Goal: Task Accomplishment & Management: Manage account settings

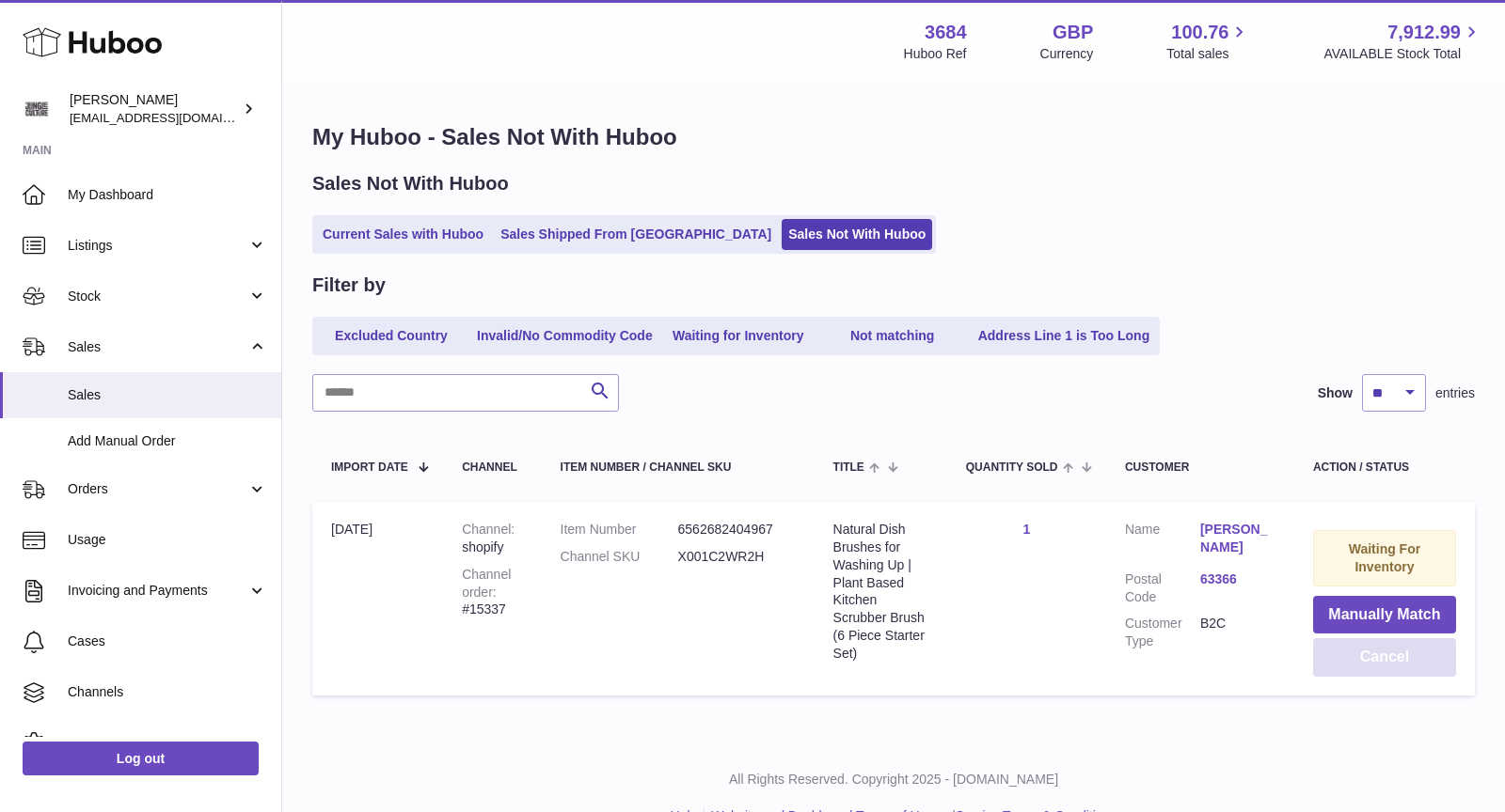
click at [695, 566] on button "Cancel" at bounding box center [1384, 657] width 143 height 38
click at [442, 226] on link "Current Sales with Huboo" at bounding box center [403, 235] width 174 height 31
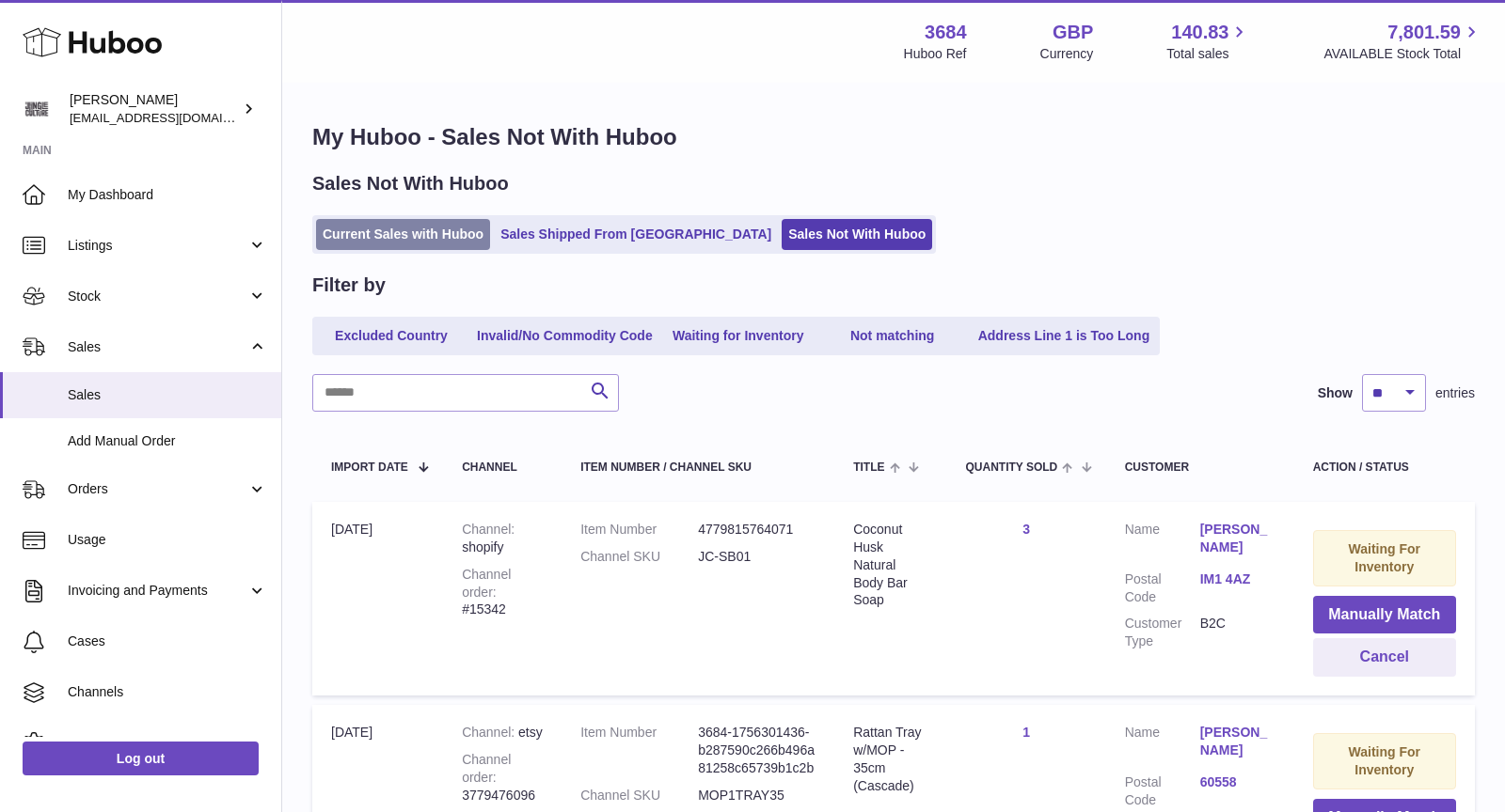
click at [401, 236] on link "Current Sales with Huboo" at bounding box center [403, 235] width 174 height 31
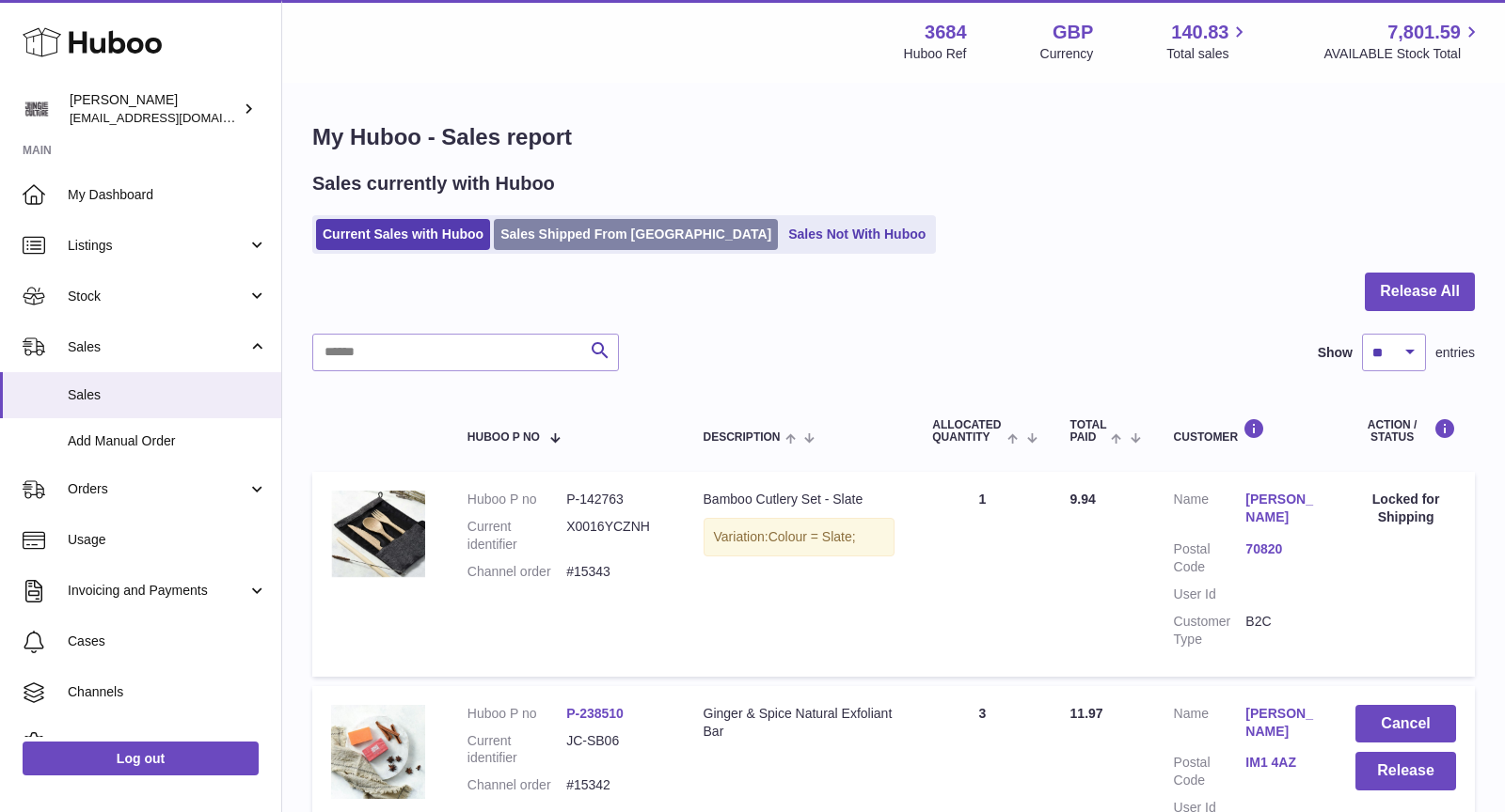
click at [635, 231] on link "Sales Shipped From [GEOGRAPHIC_DATA]" at bounding box center [636, 235] width 284 height 31
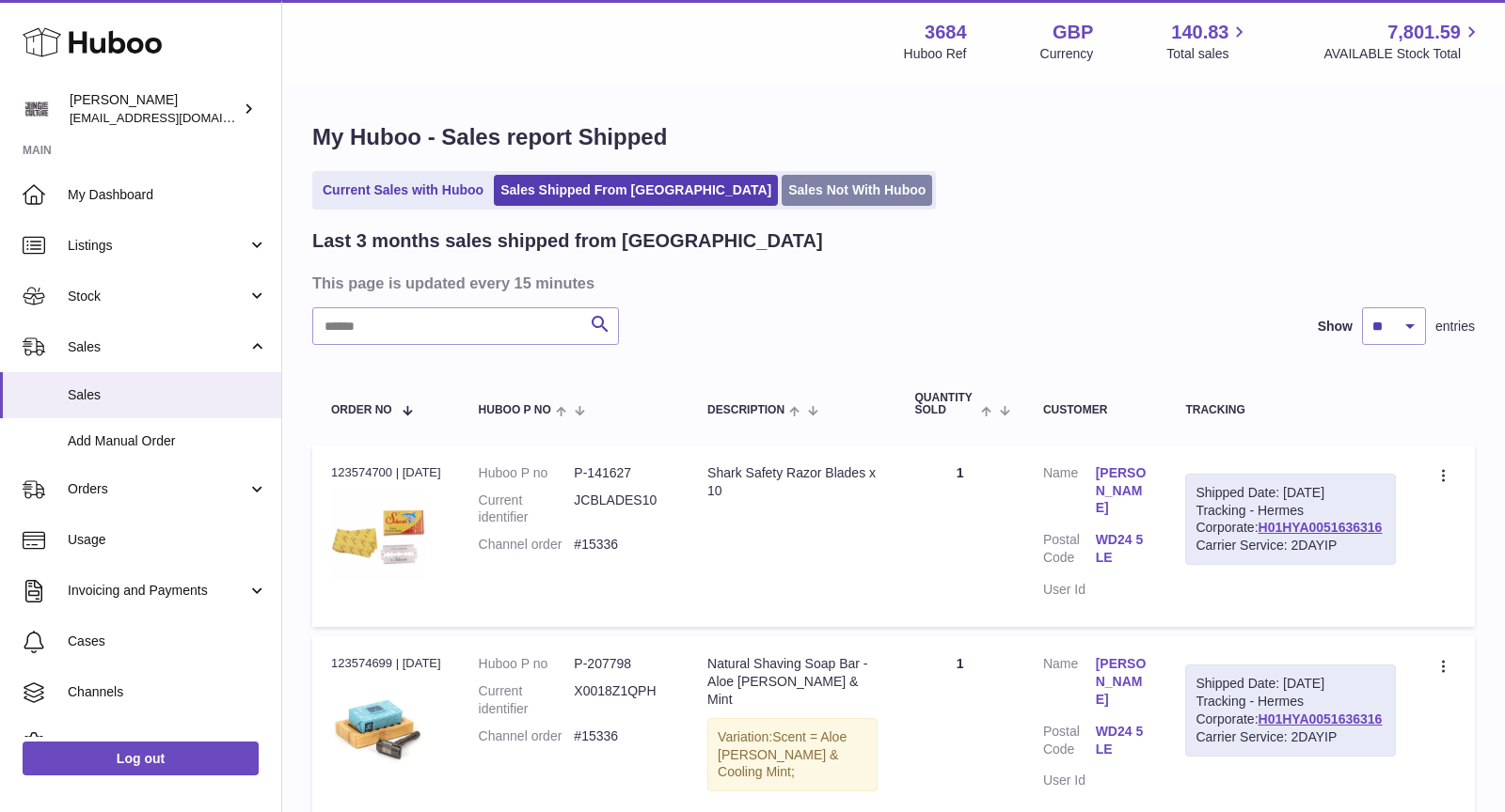
click at [798, 188] on link "Sales Not With Huboo" at bounding box center [857, 191] width 151 height 31
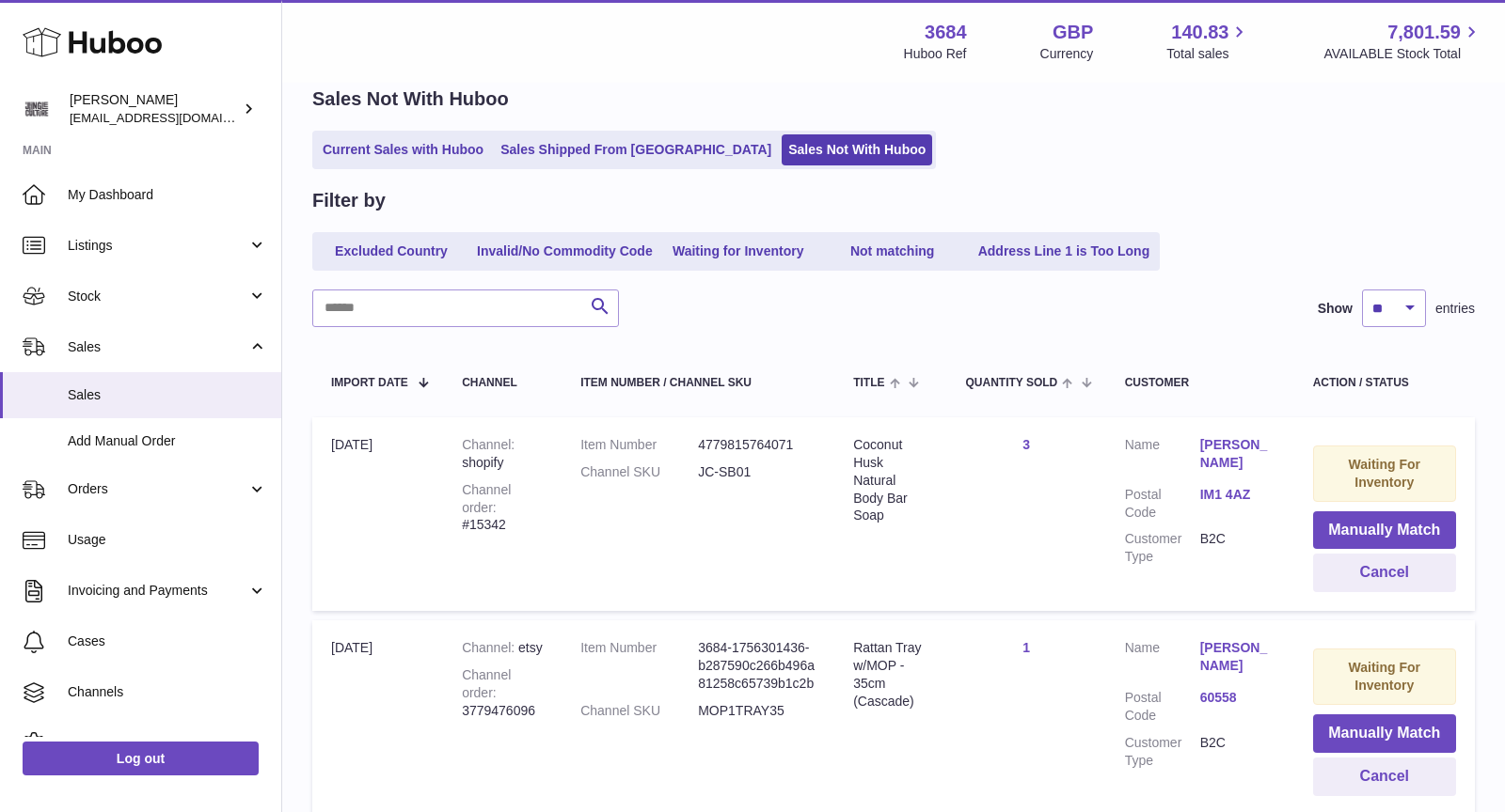
scroll to position [243, 0]
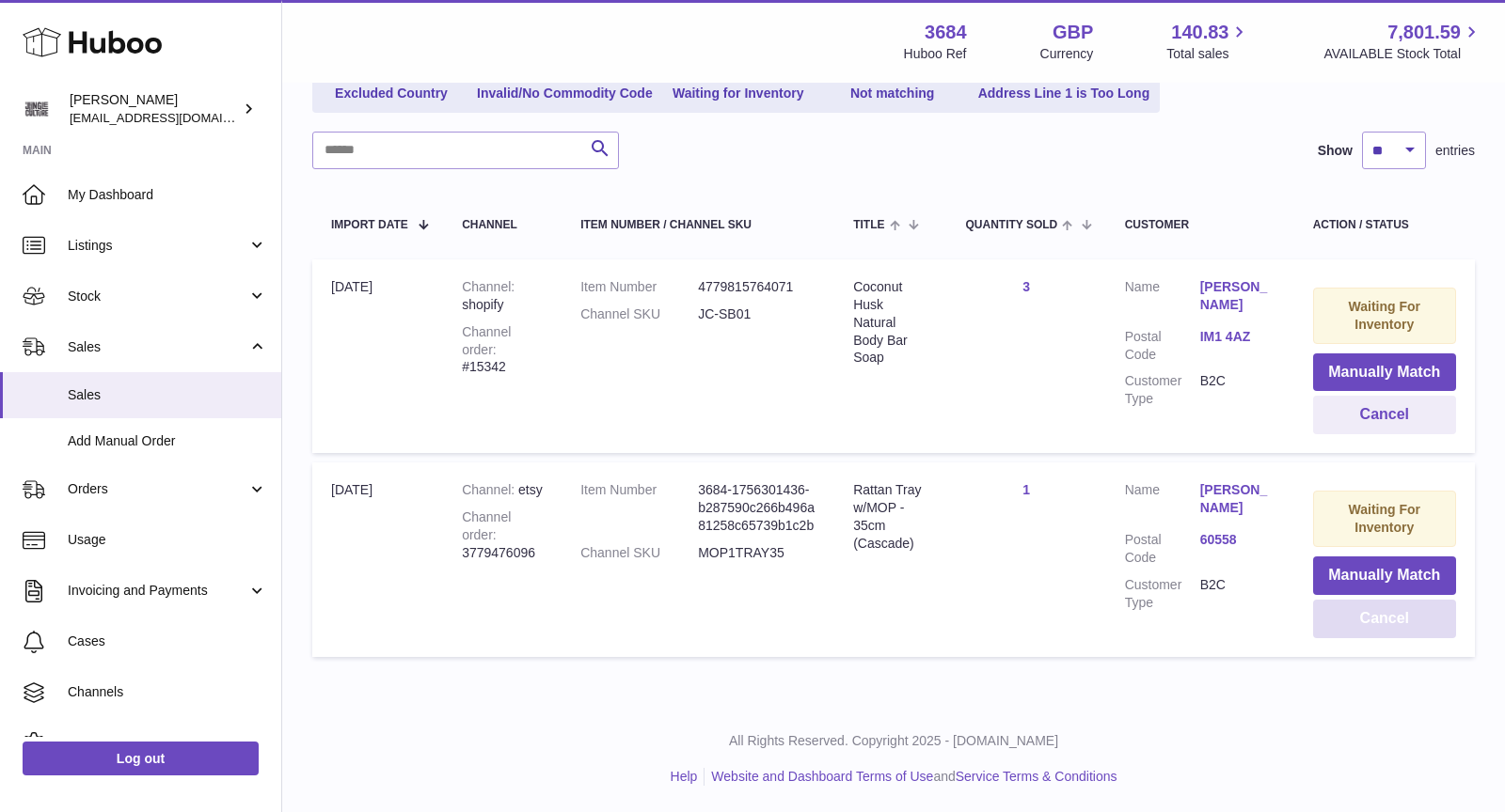
click at [1400, 615] on button "Cancel" at bounding box center [1384, 618] width 143 height 38
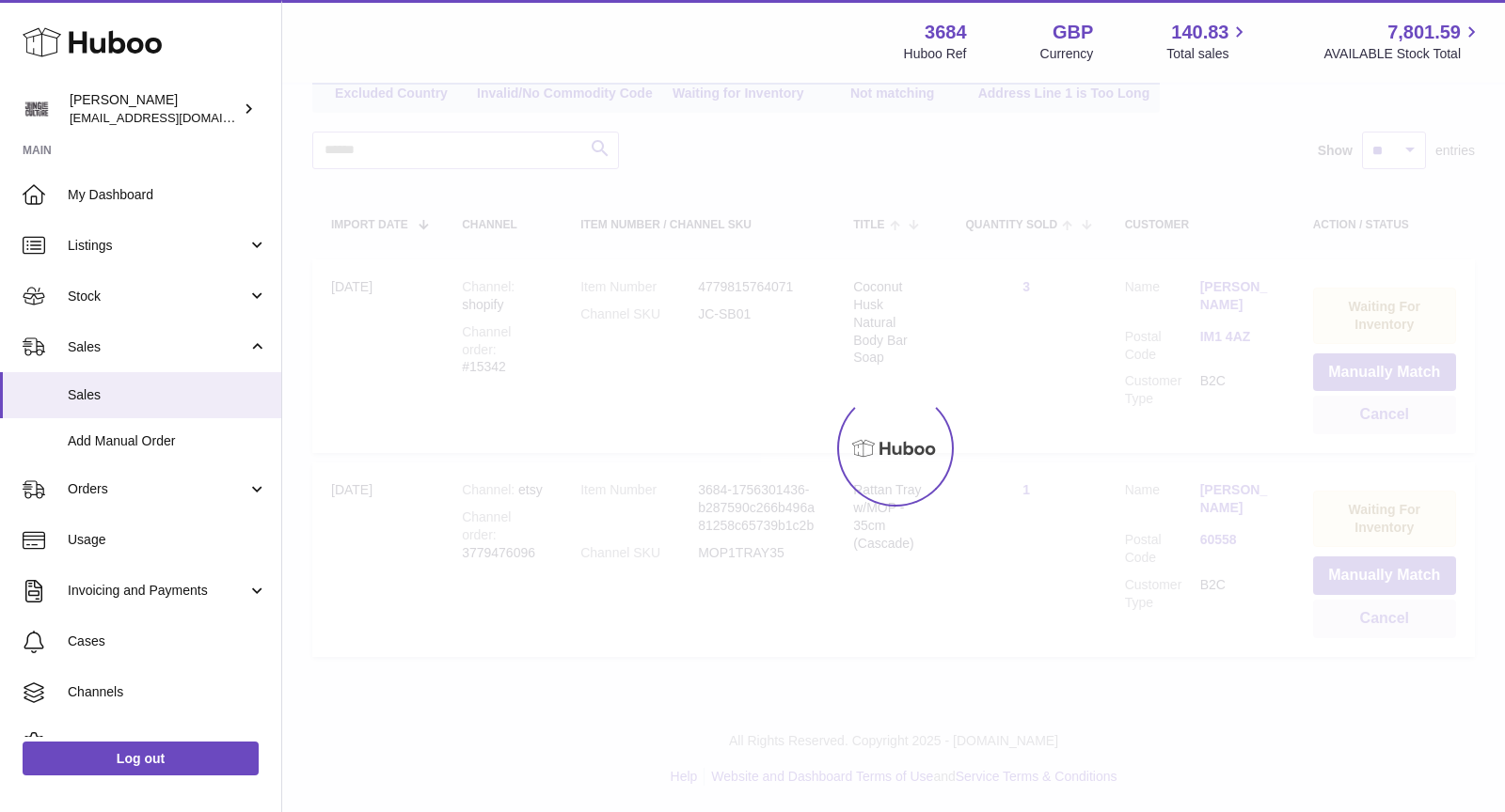
scroll to position [39, 0]
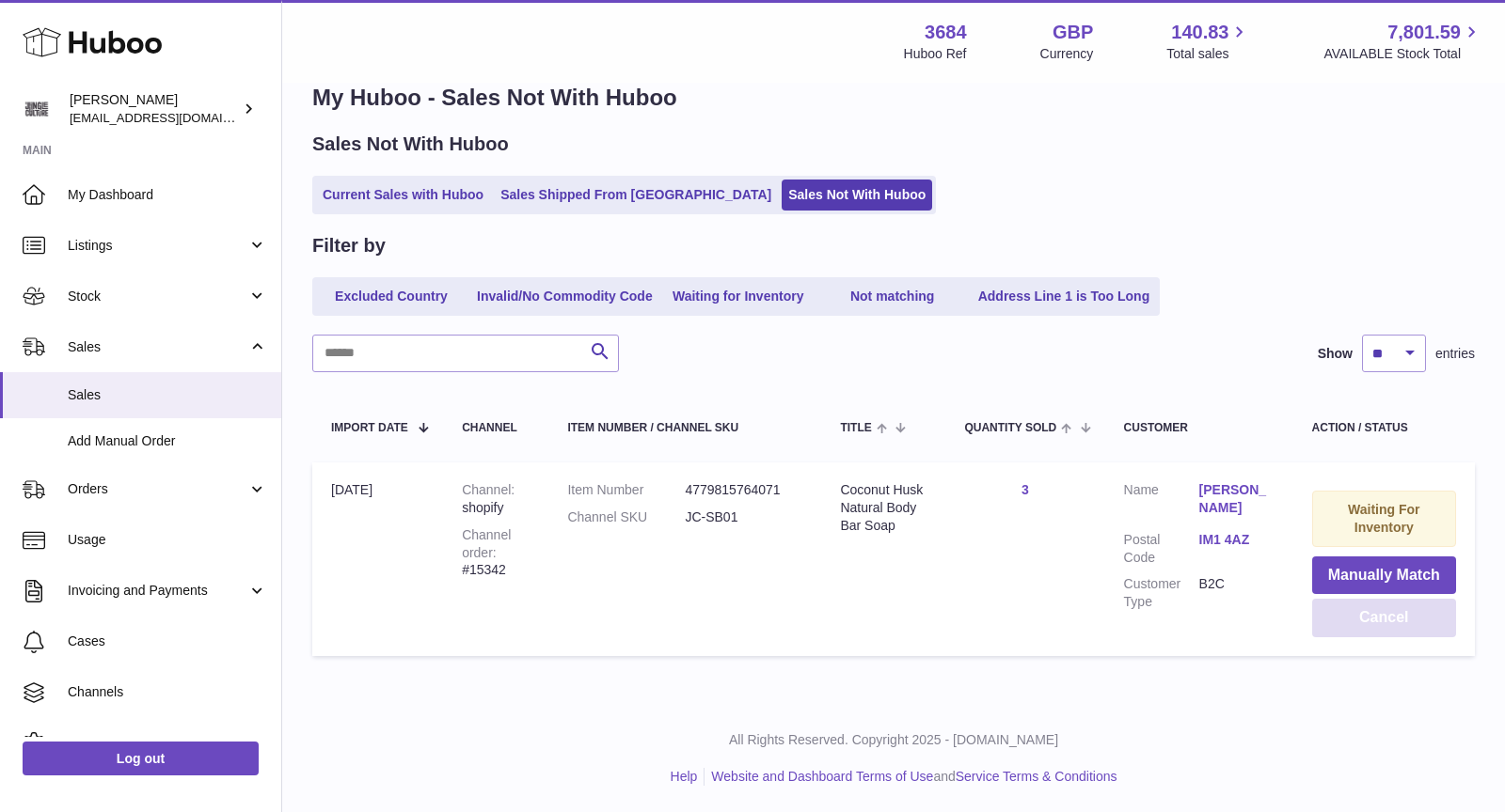
click at [1384, 626] on button "Cancel" at bounding box center [1384, 617] width 144 height 38
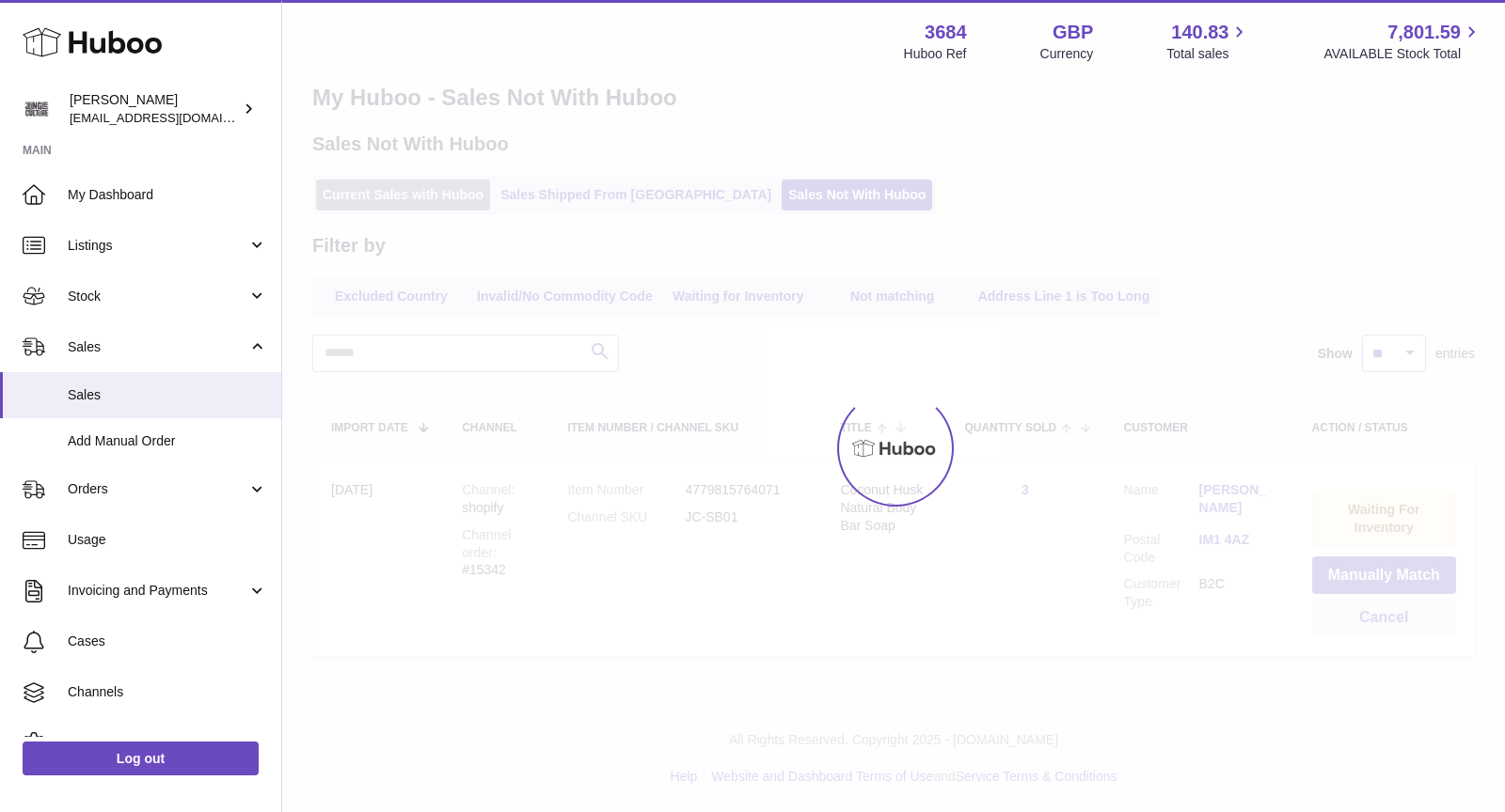
scroll to position [0, 0]
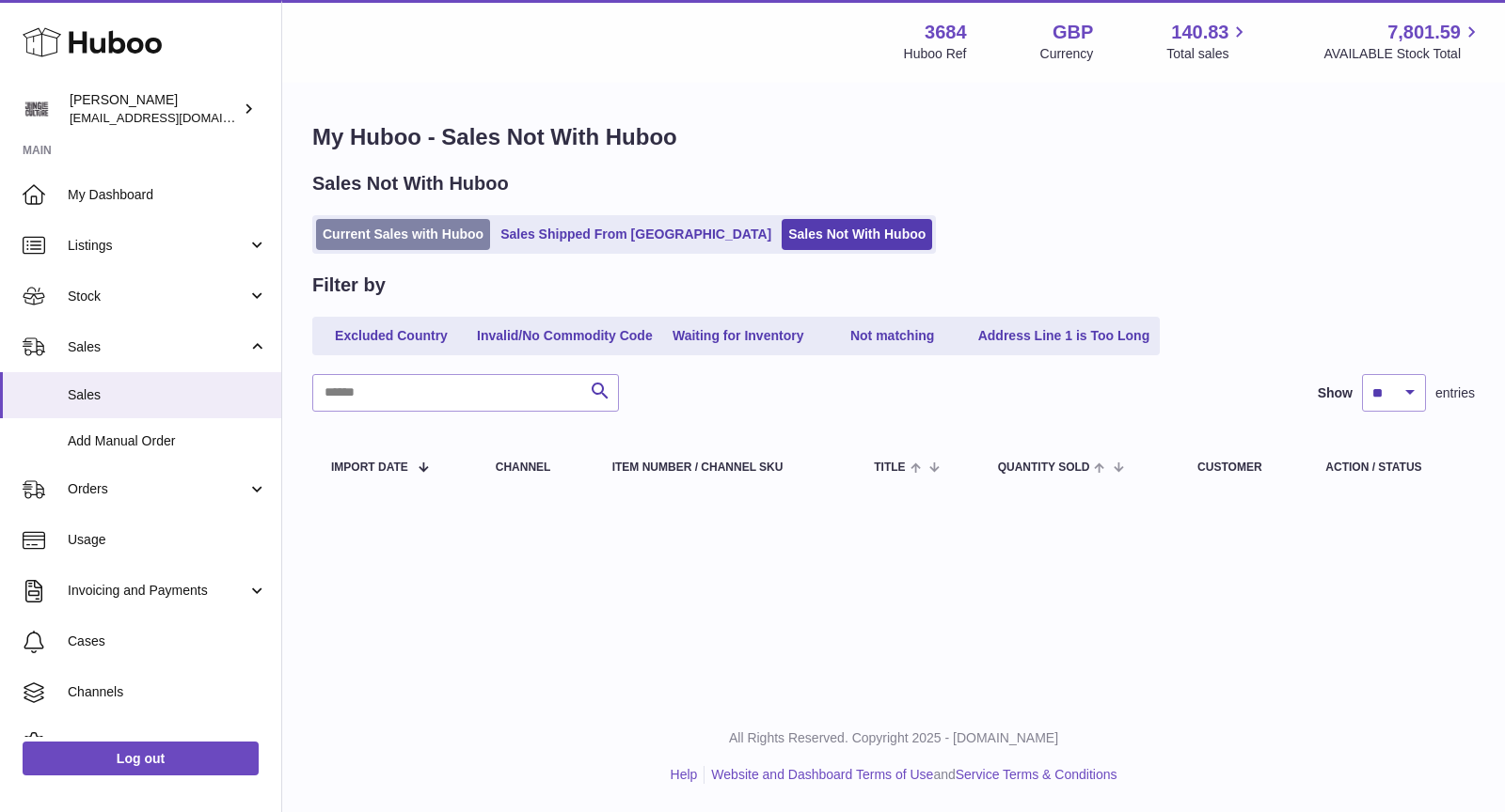
click at [427, 235] on link "Current Sales with Huboo" at bounding box center [403, 235] width 174 height 31
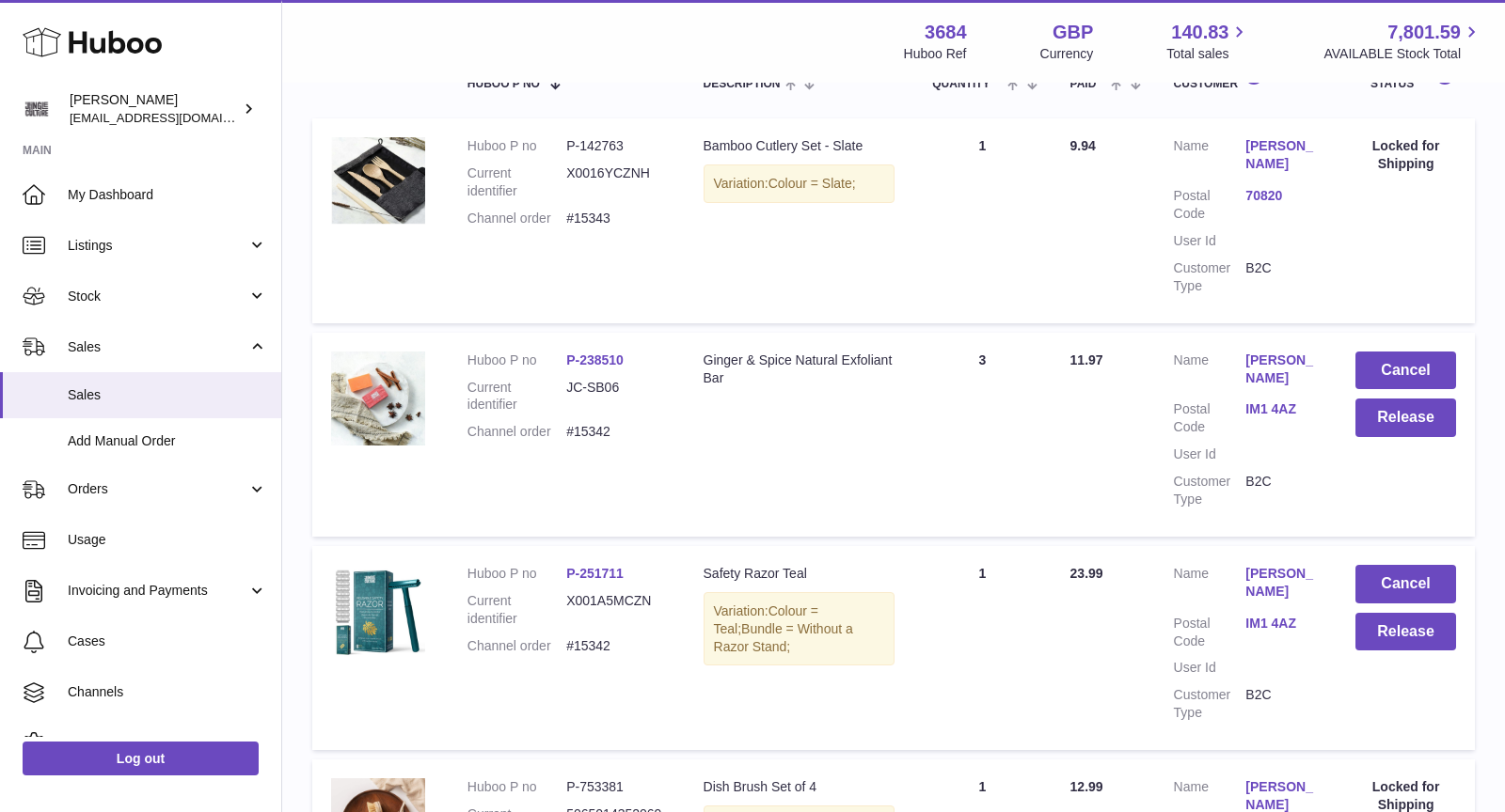
scroll to position [557, 0]
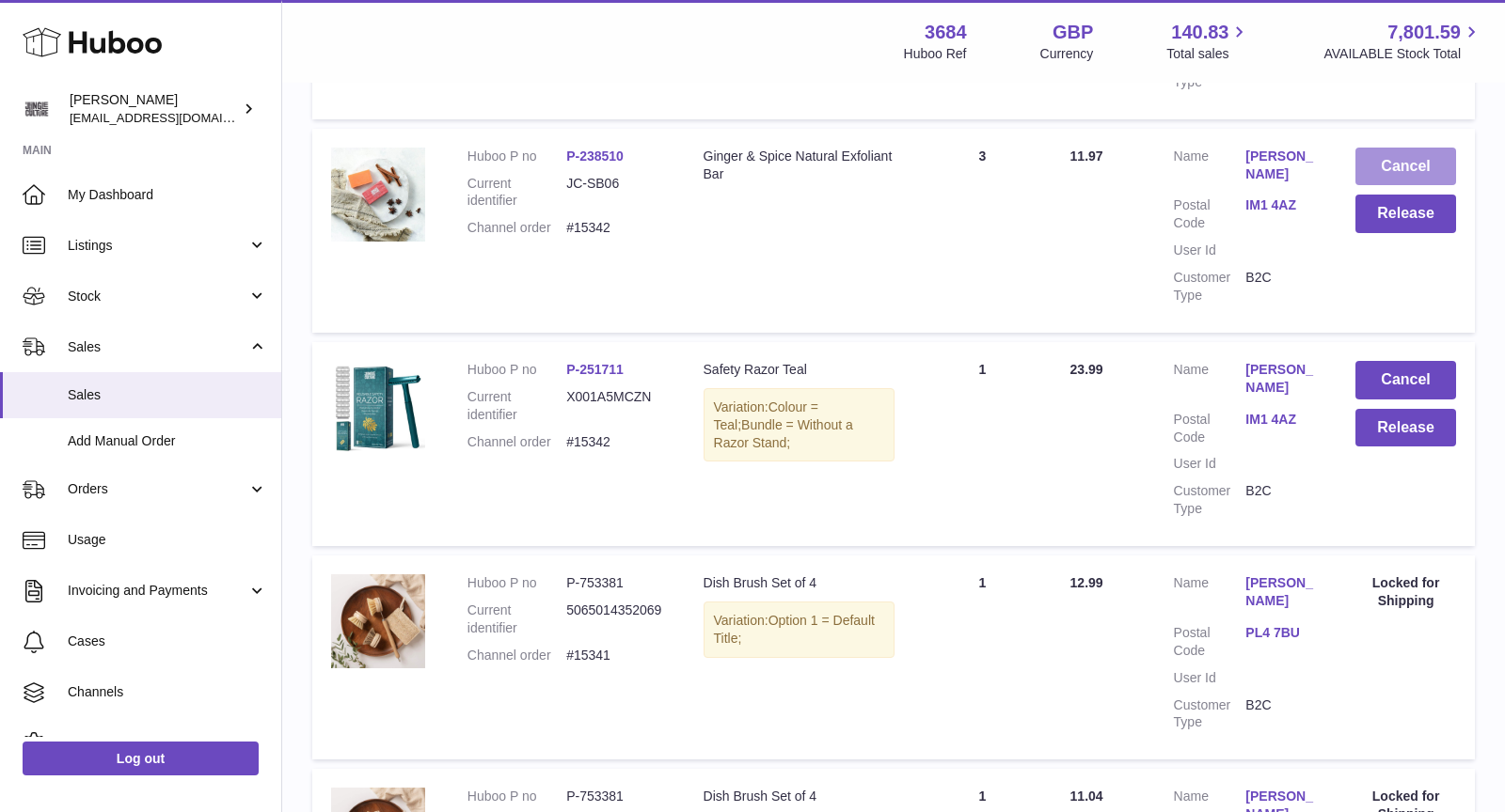
click at [1410, 164] on button "Cancel" at bounding box center [1405, 167] width 101 height 38
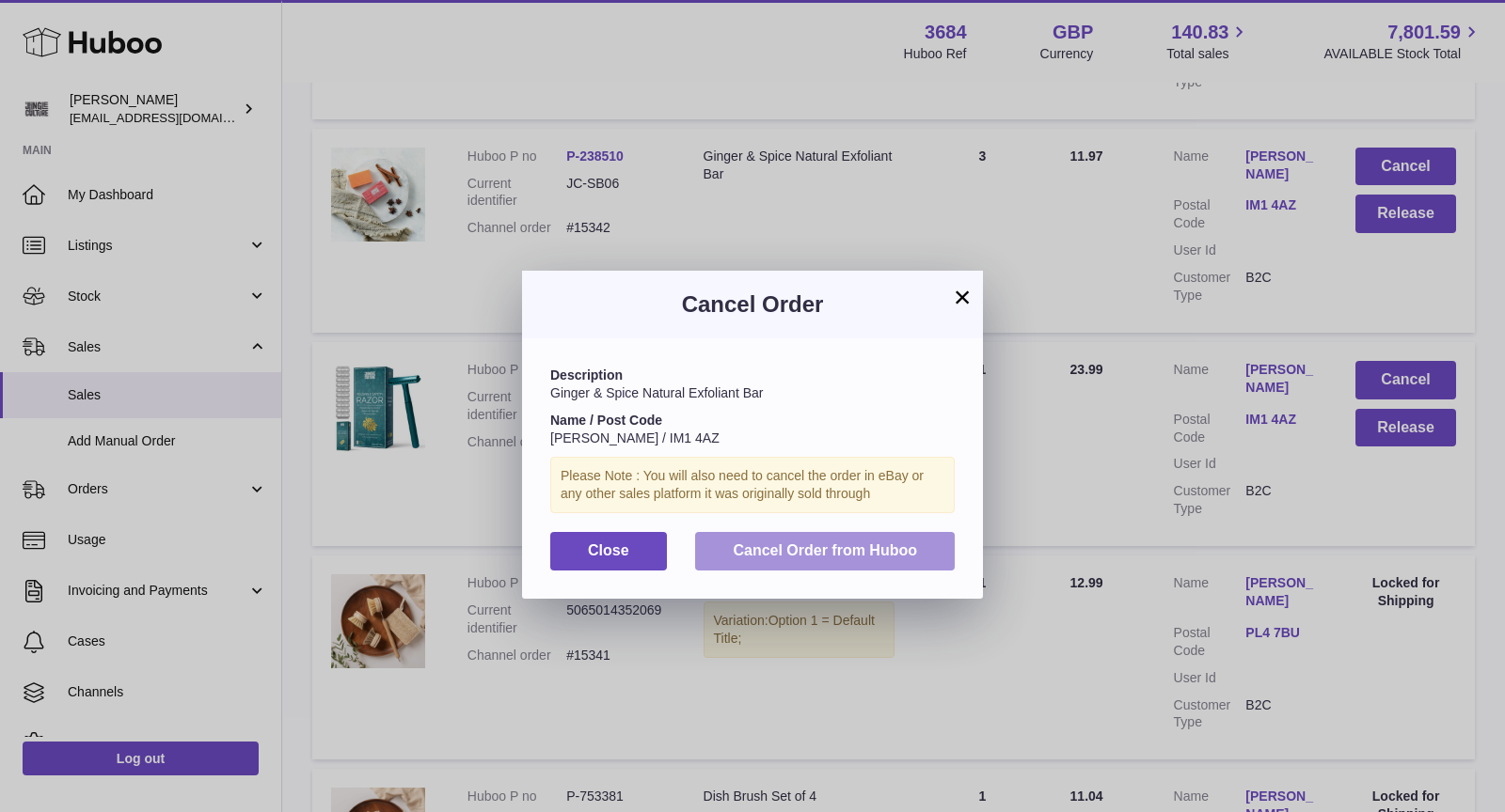
click at [857, 557] on span "Cancel Order from Huboo" at bounding box center [825, 550] width 184 height 16
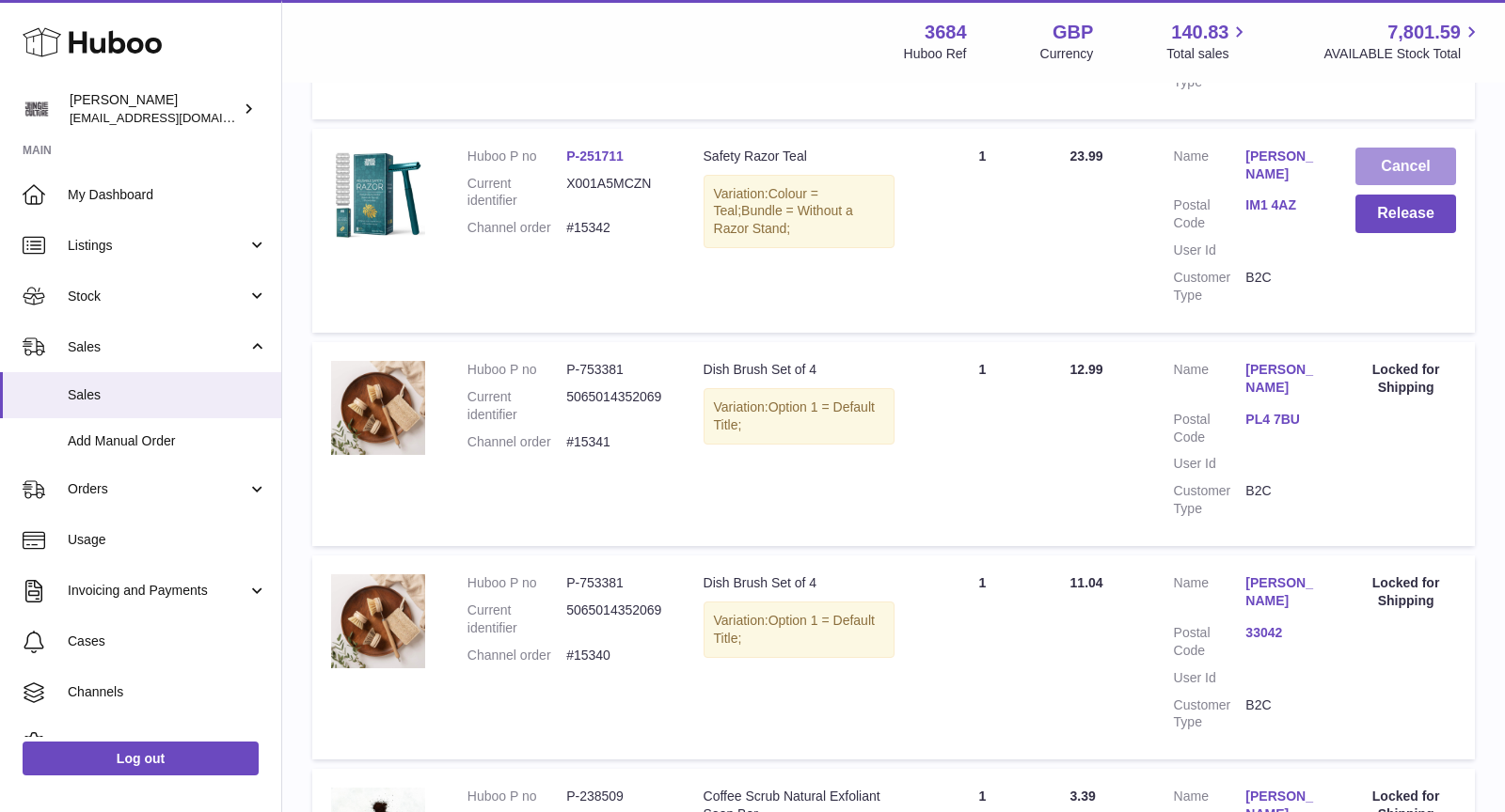
click at [1401, 165] on button "Cancel" at bounding box center [1405, 167] width 101 height 38
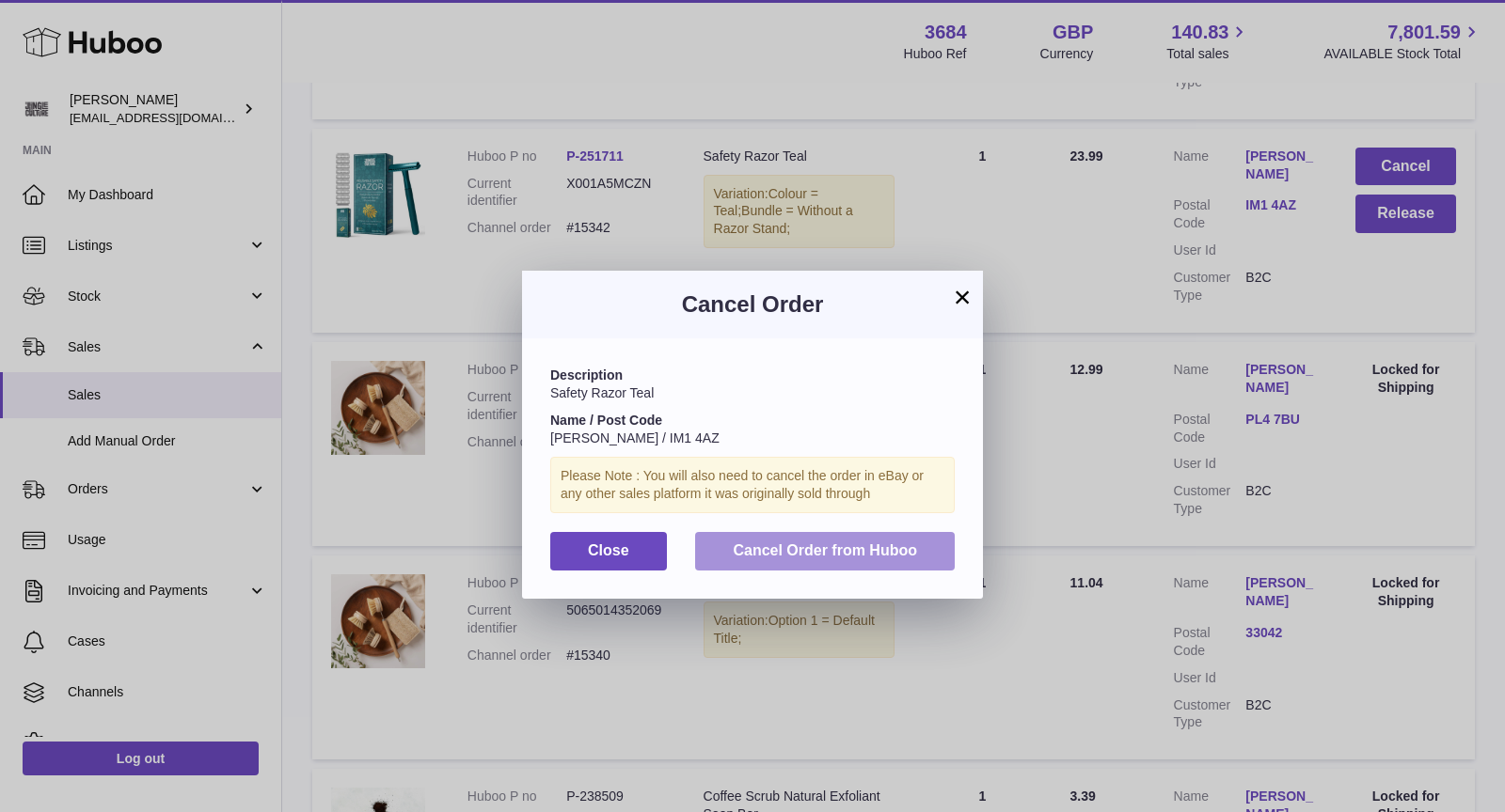
click at [803, 562] on button "Cancel Order from Huboo" at bounding box center [824, 550] width 260 height 38
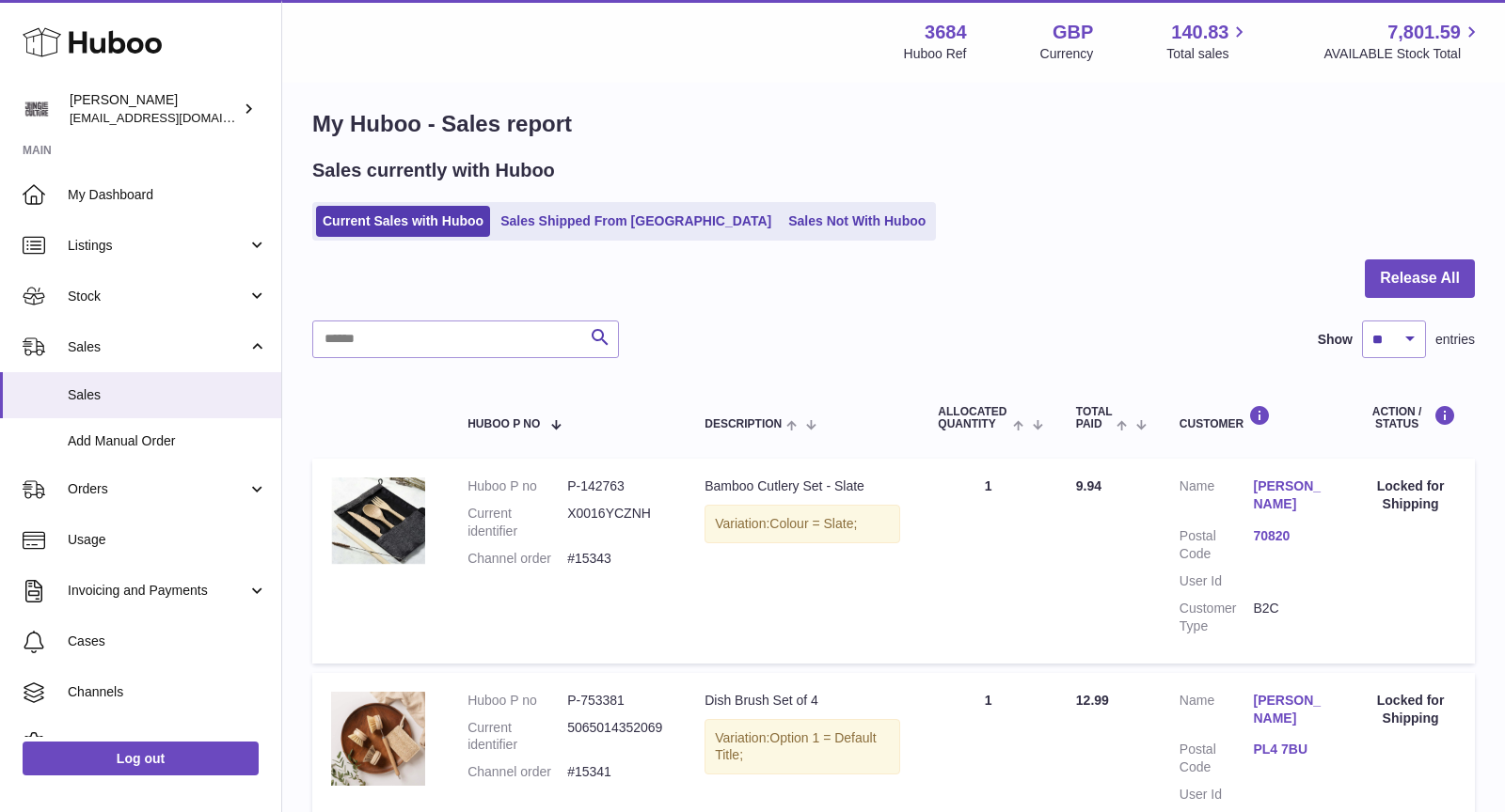
scroll to position [0, 0]
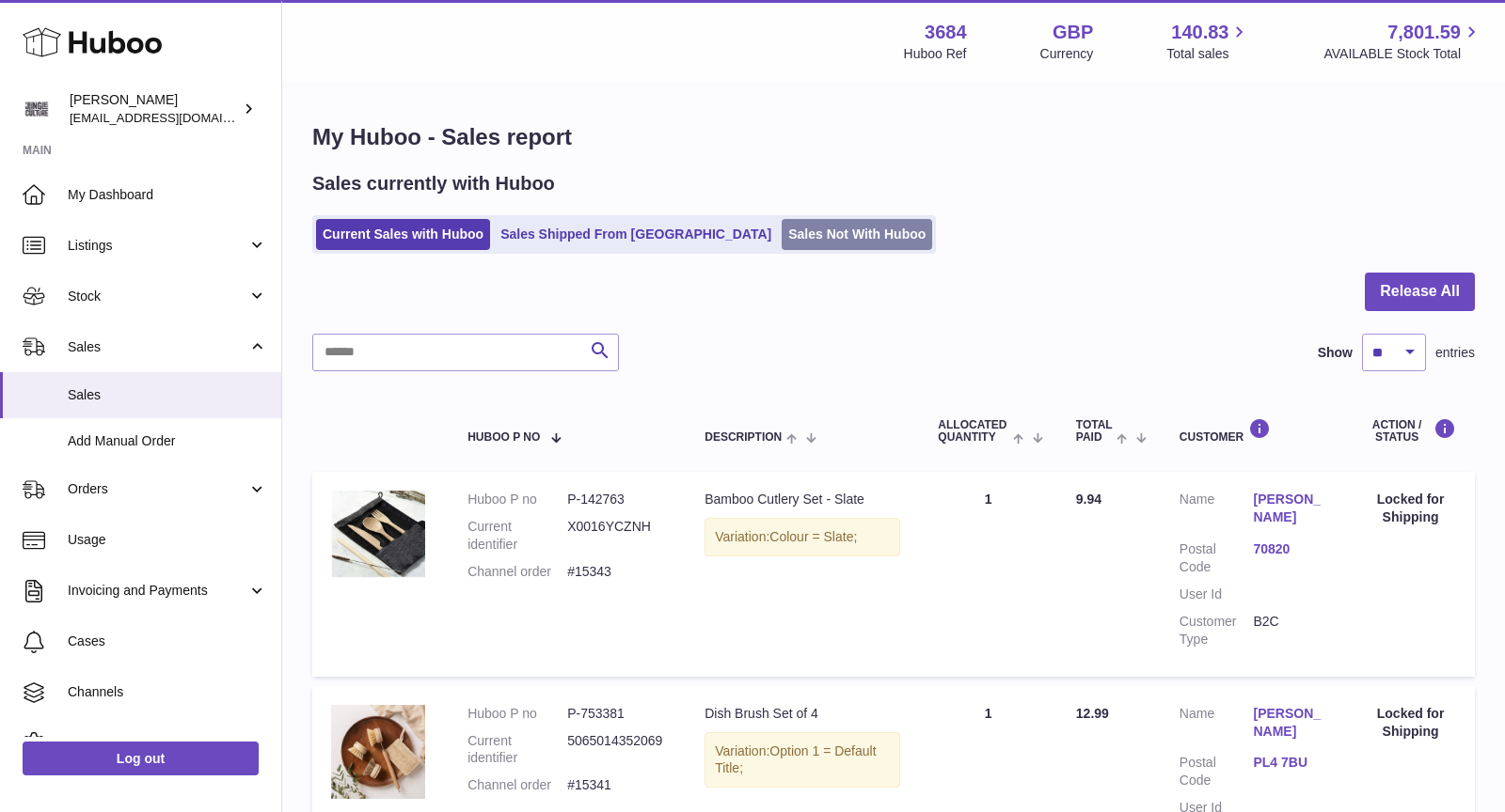
click at [804, 235] on link "Sales Not With Huboo" at bounding box center [857, 235] width 151 height 31
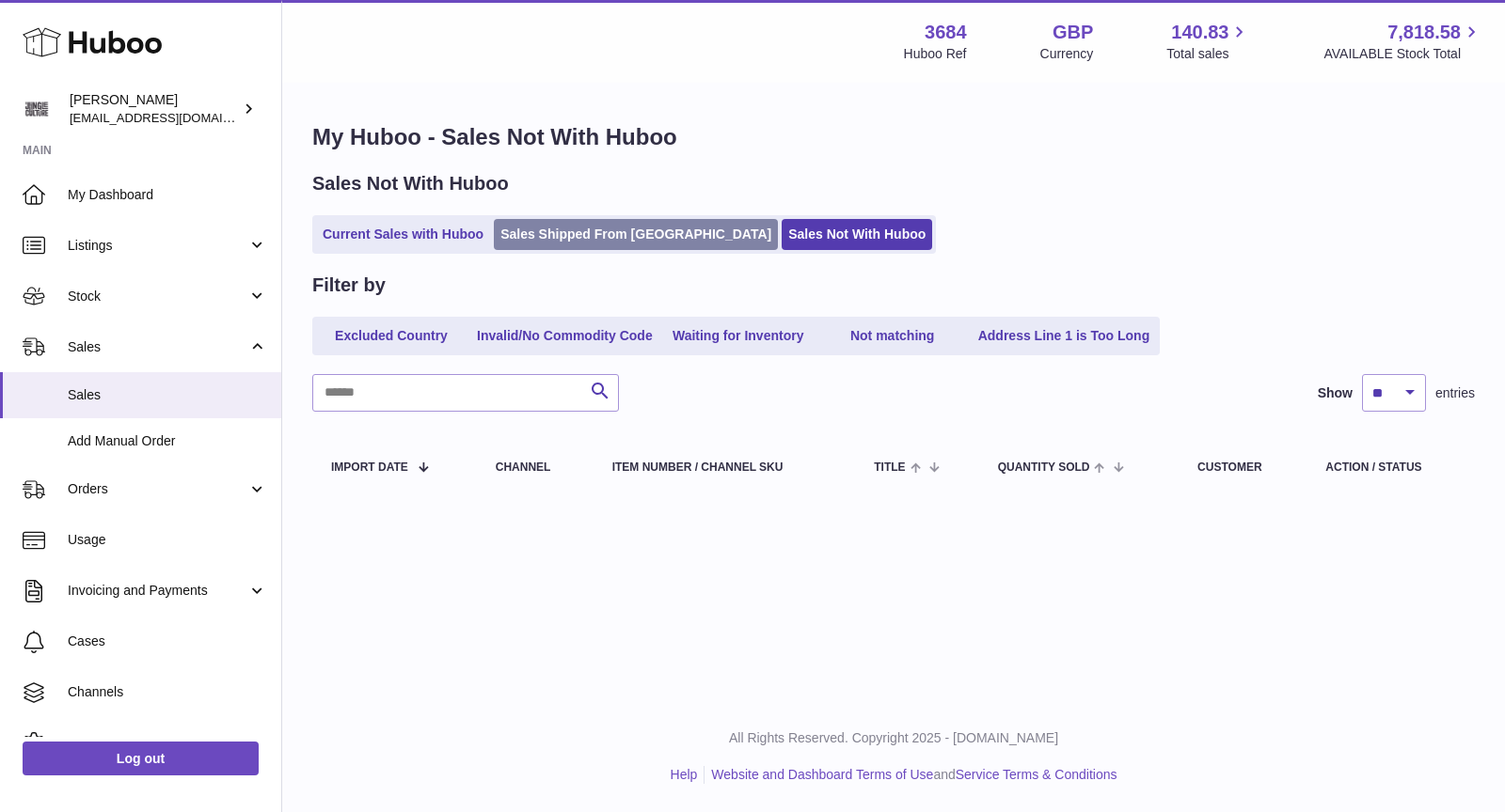
click at [618, 240] on link "Sales Shipped From [GEOGRAPHIC_DATA]" at bounding box center [636, 235] width 284 height 31
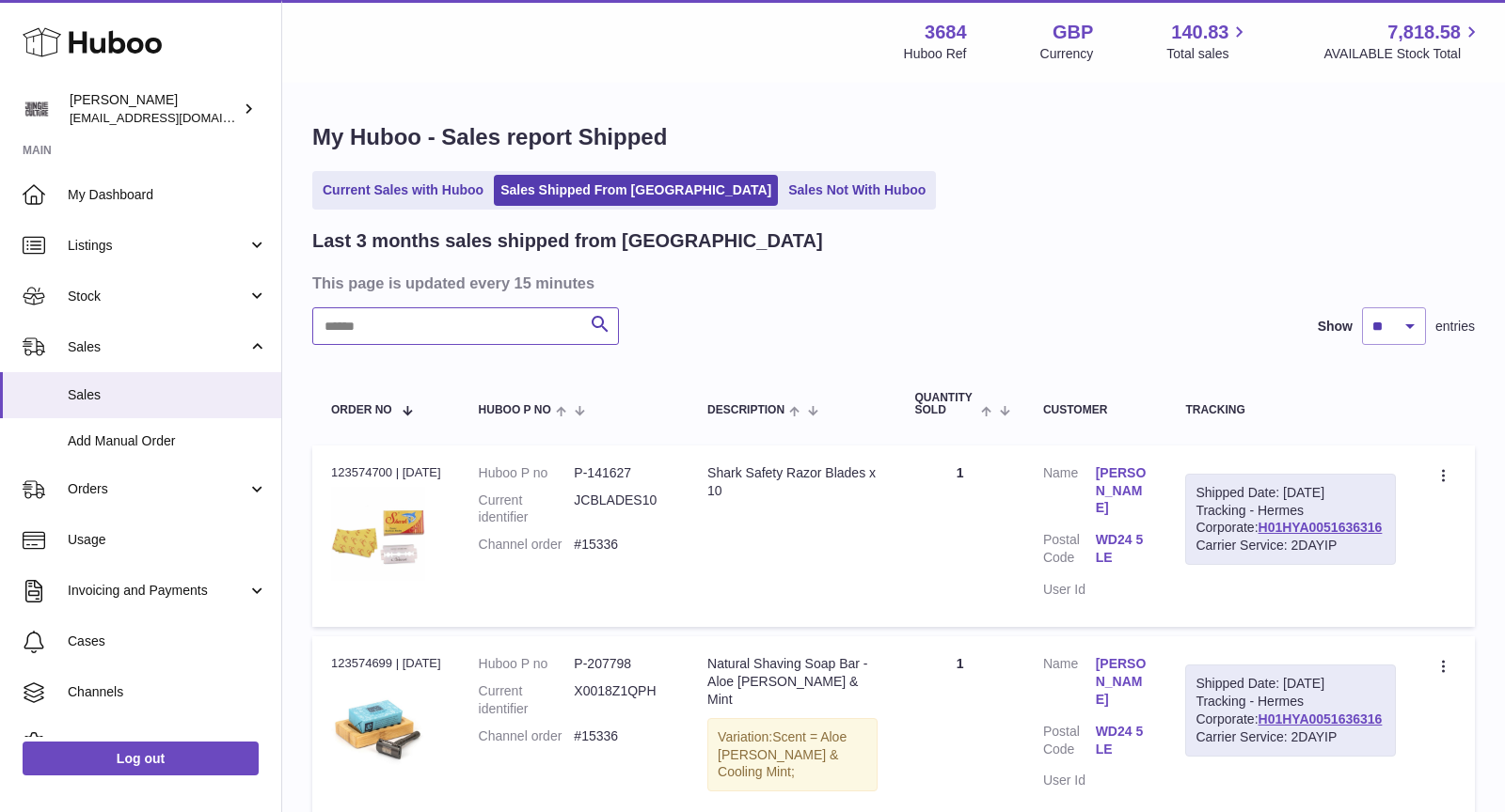
click at [432, 320] on input "text" at bounding box center [465, 326] width 307 height 37
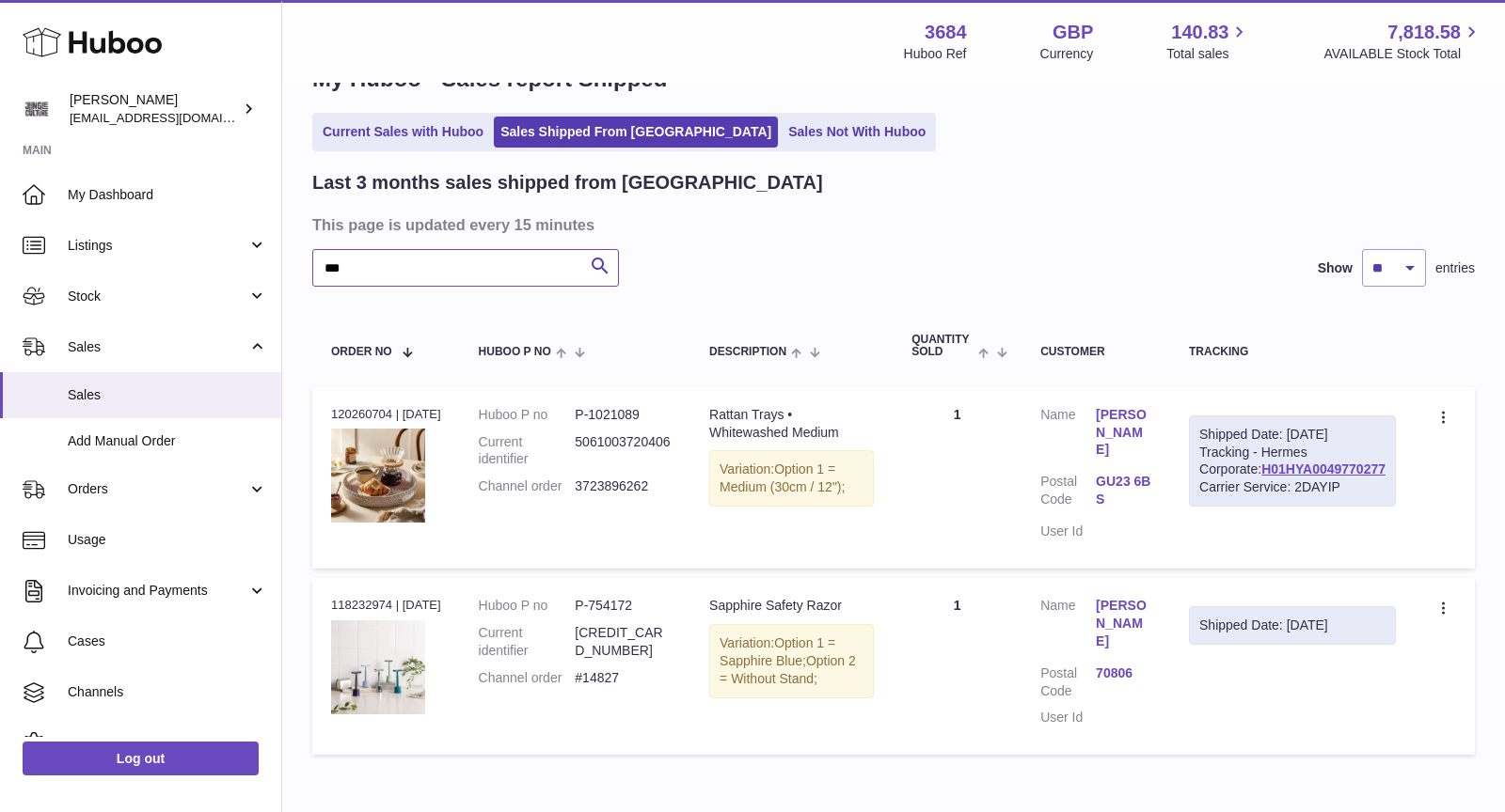
scroll to position [77, 0]
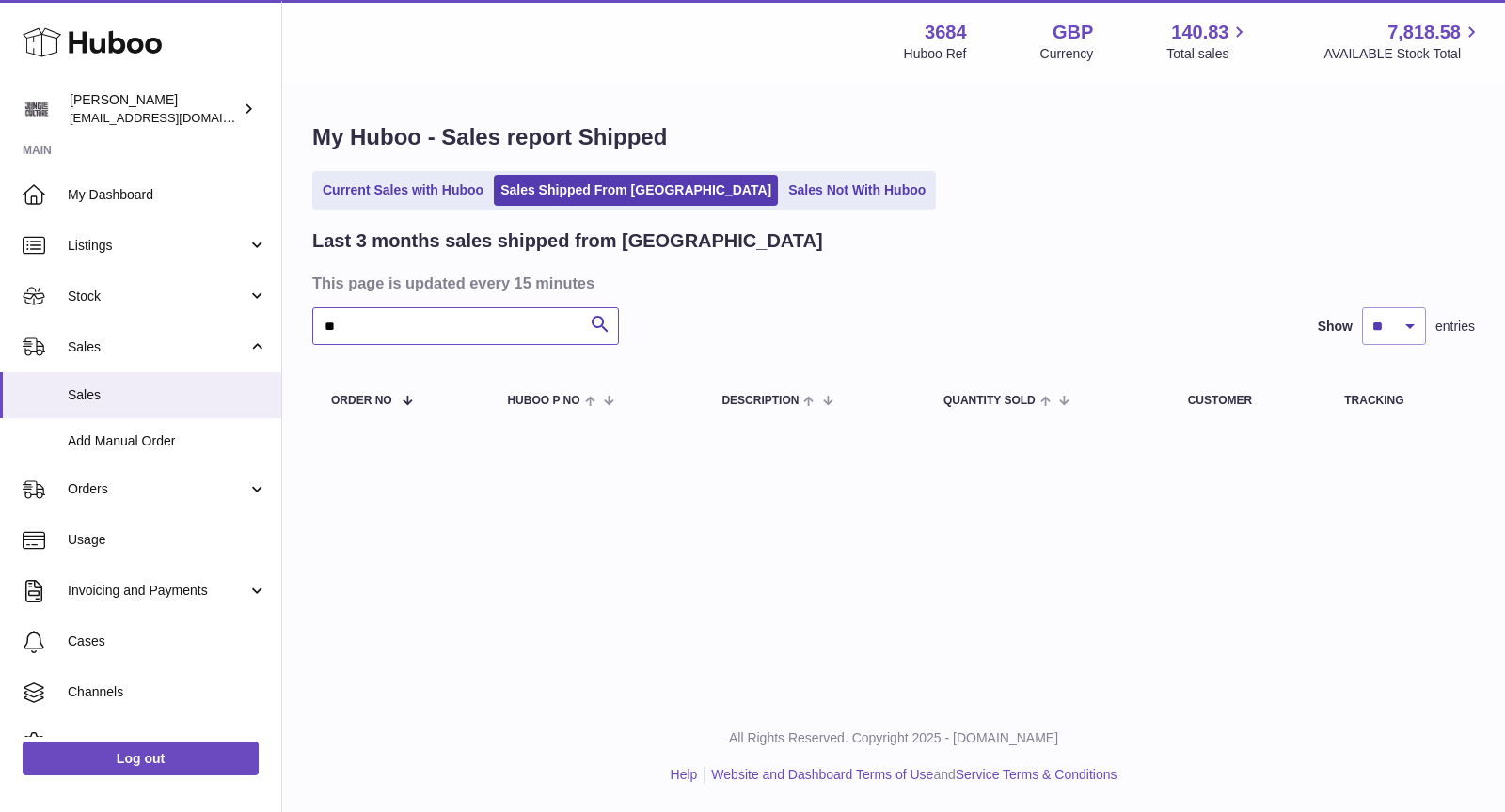
type input "*"
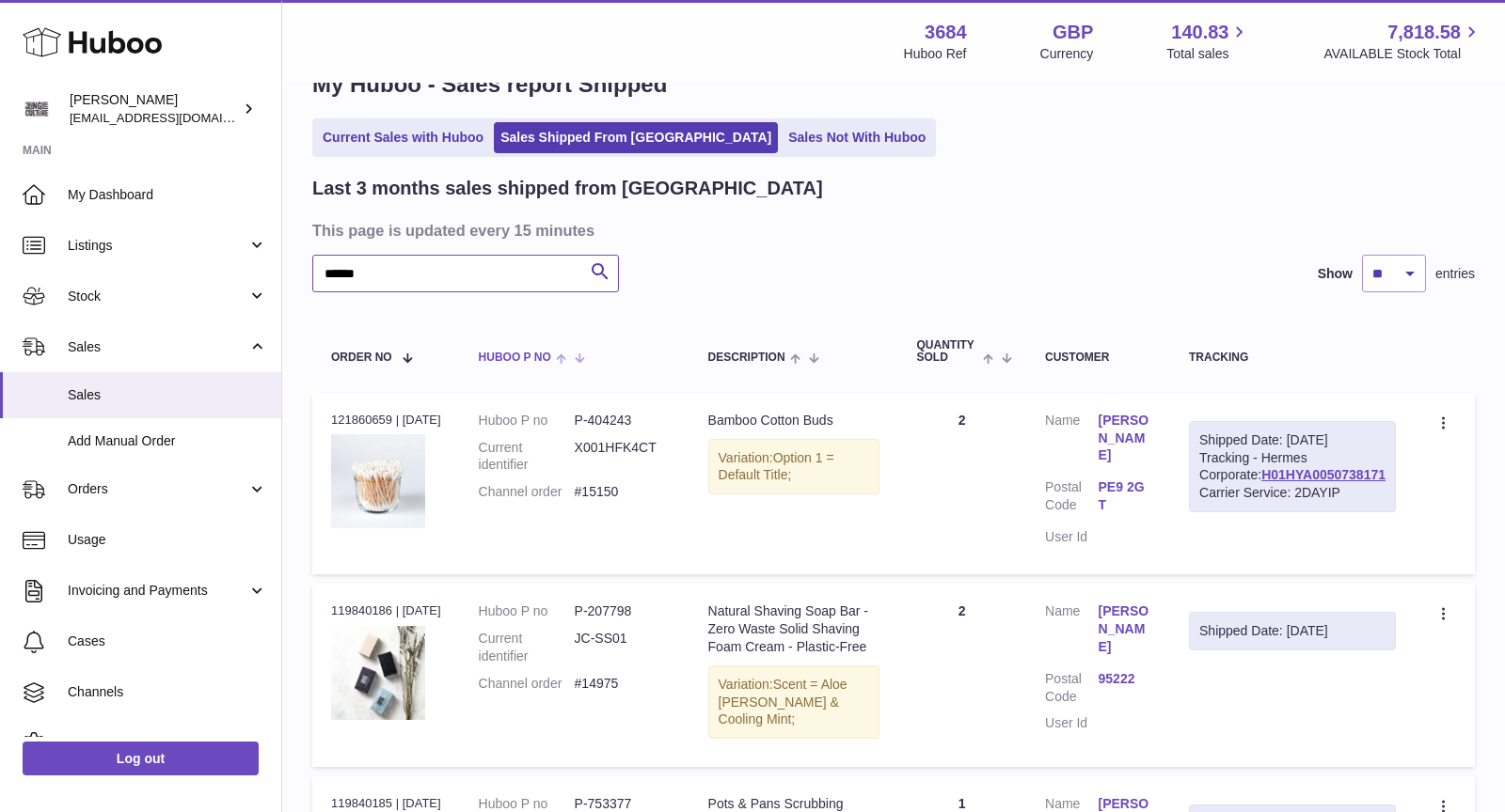
scroll to position [59, 0]
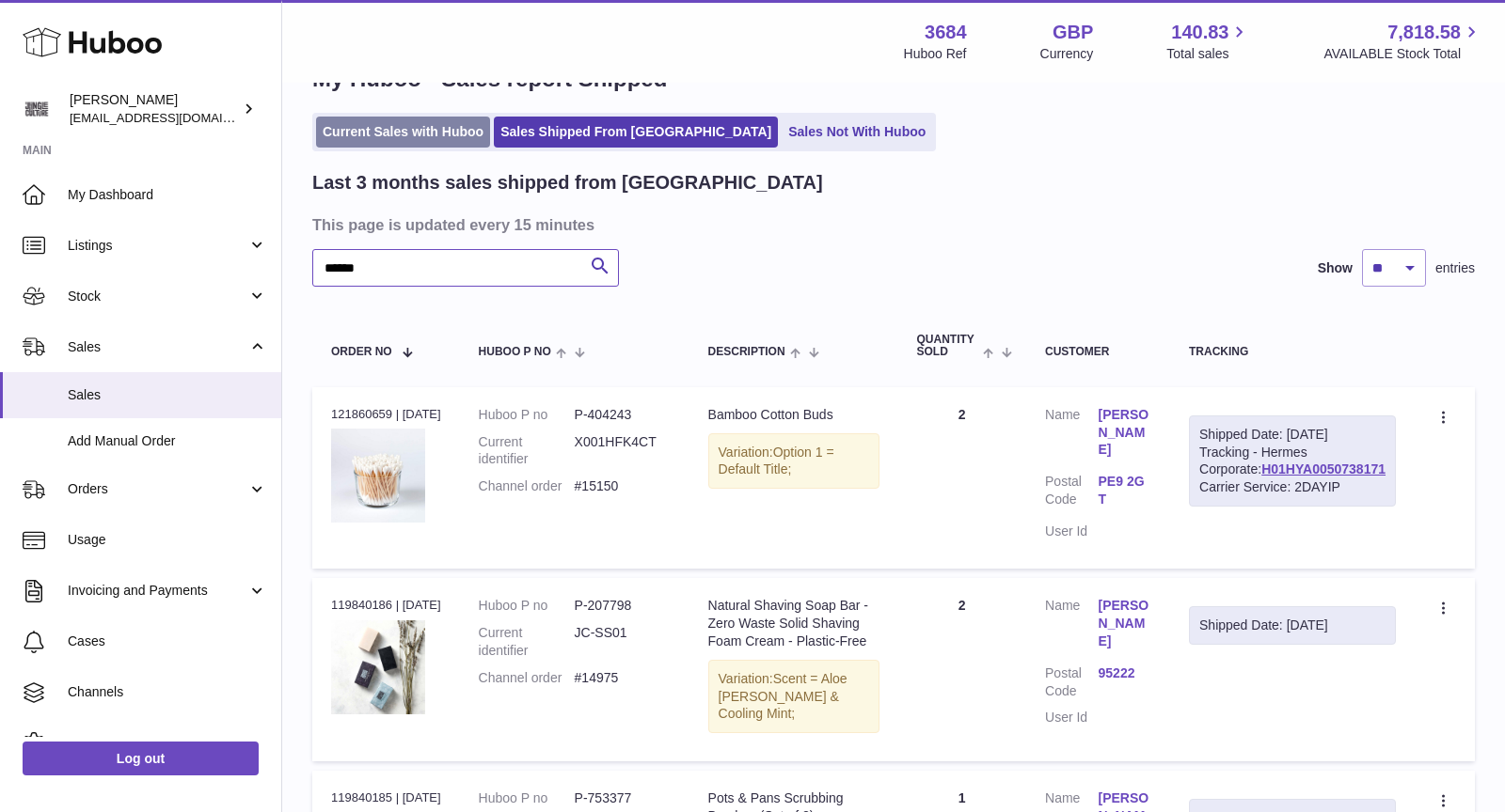
type input "******"
click at [425, 134] on link "Current Sales with Huboo" at bounding box center [403, 132] width 174 height 31
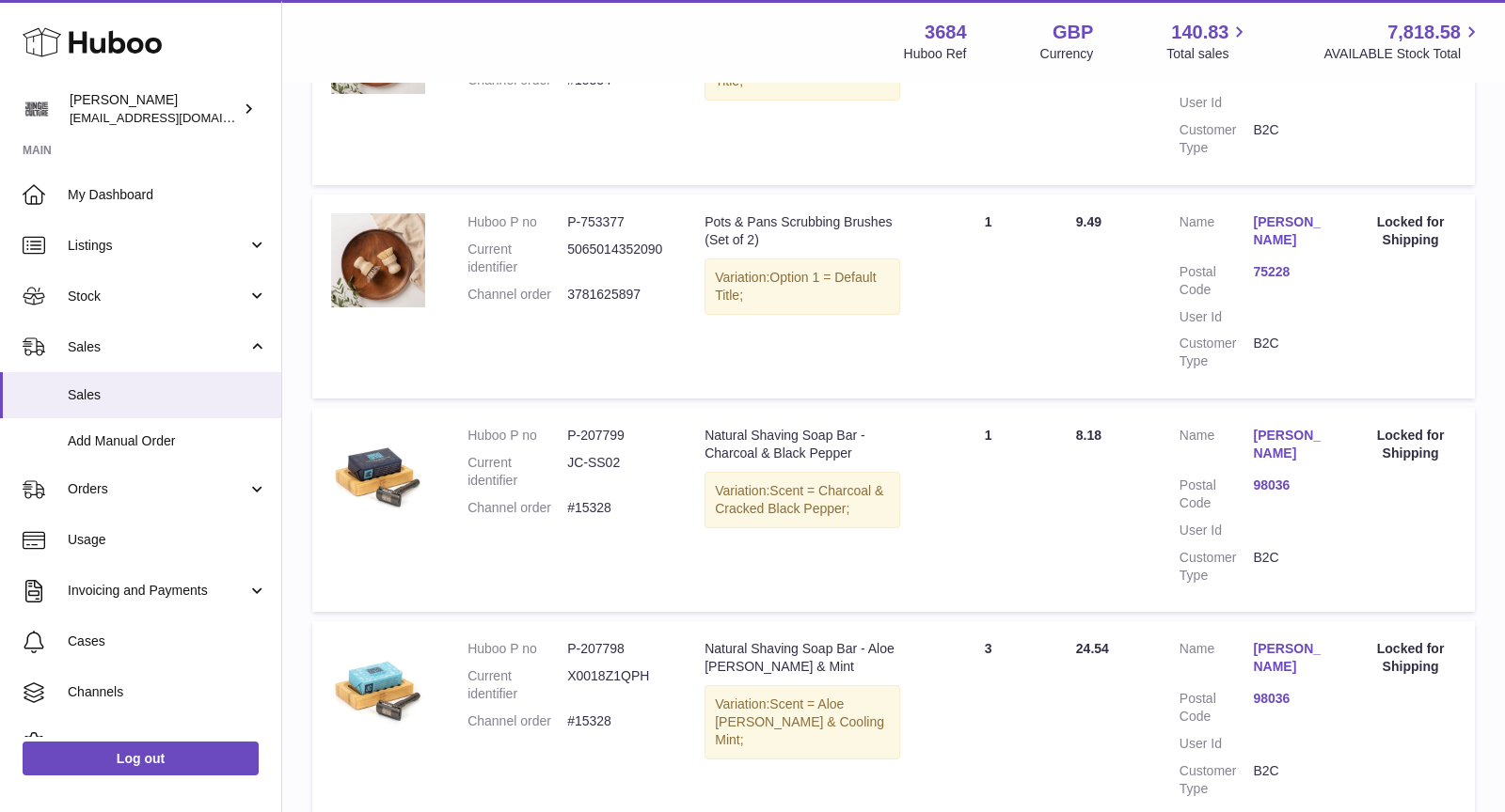
scroll to position [1975, 0]
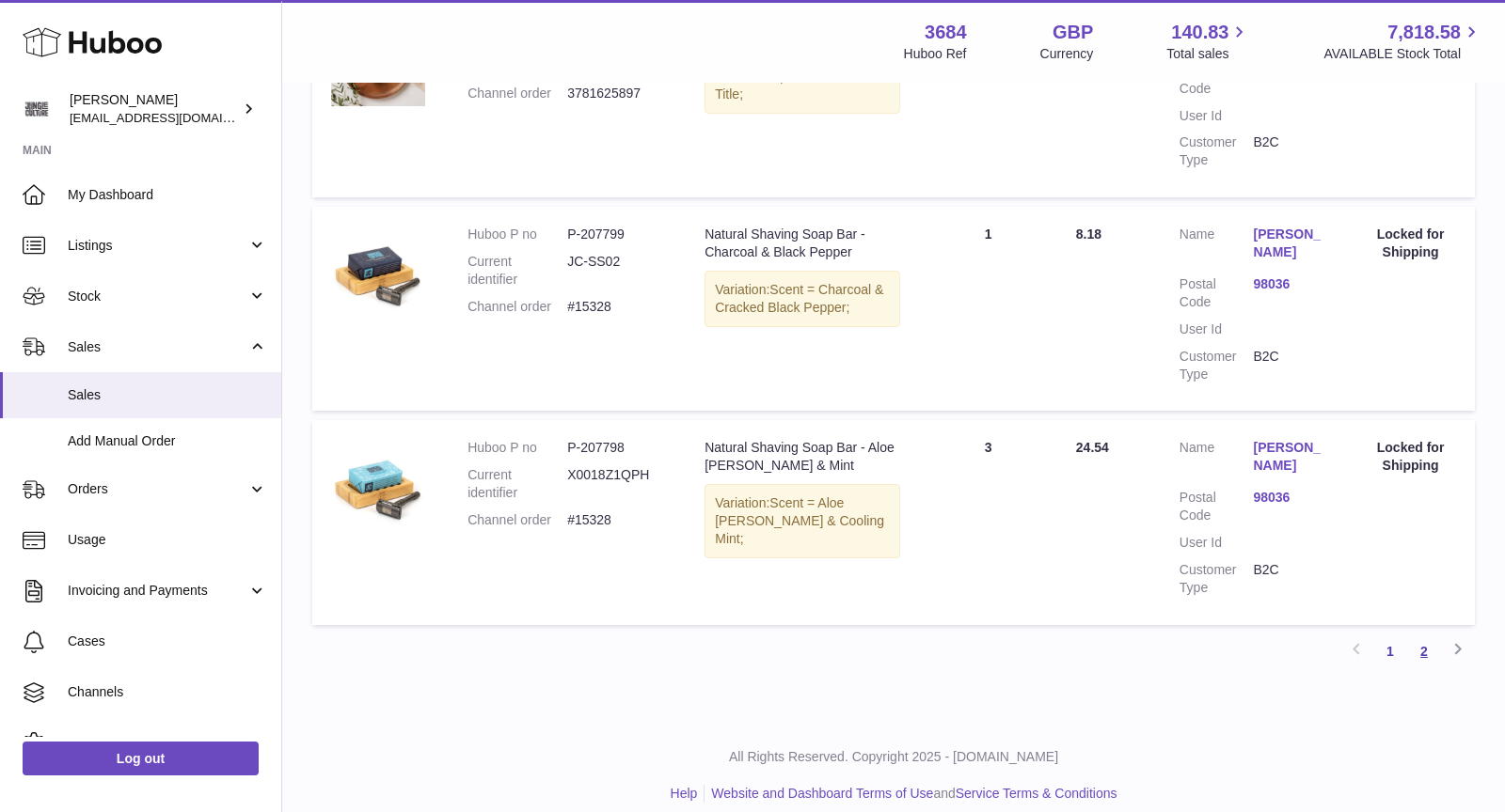
click at [1432, 635] on link "2" at bounding box center [1424, 651] width 34 height 34
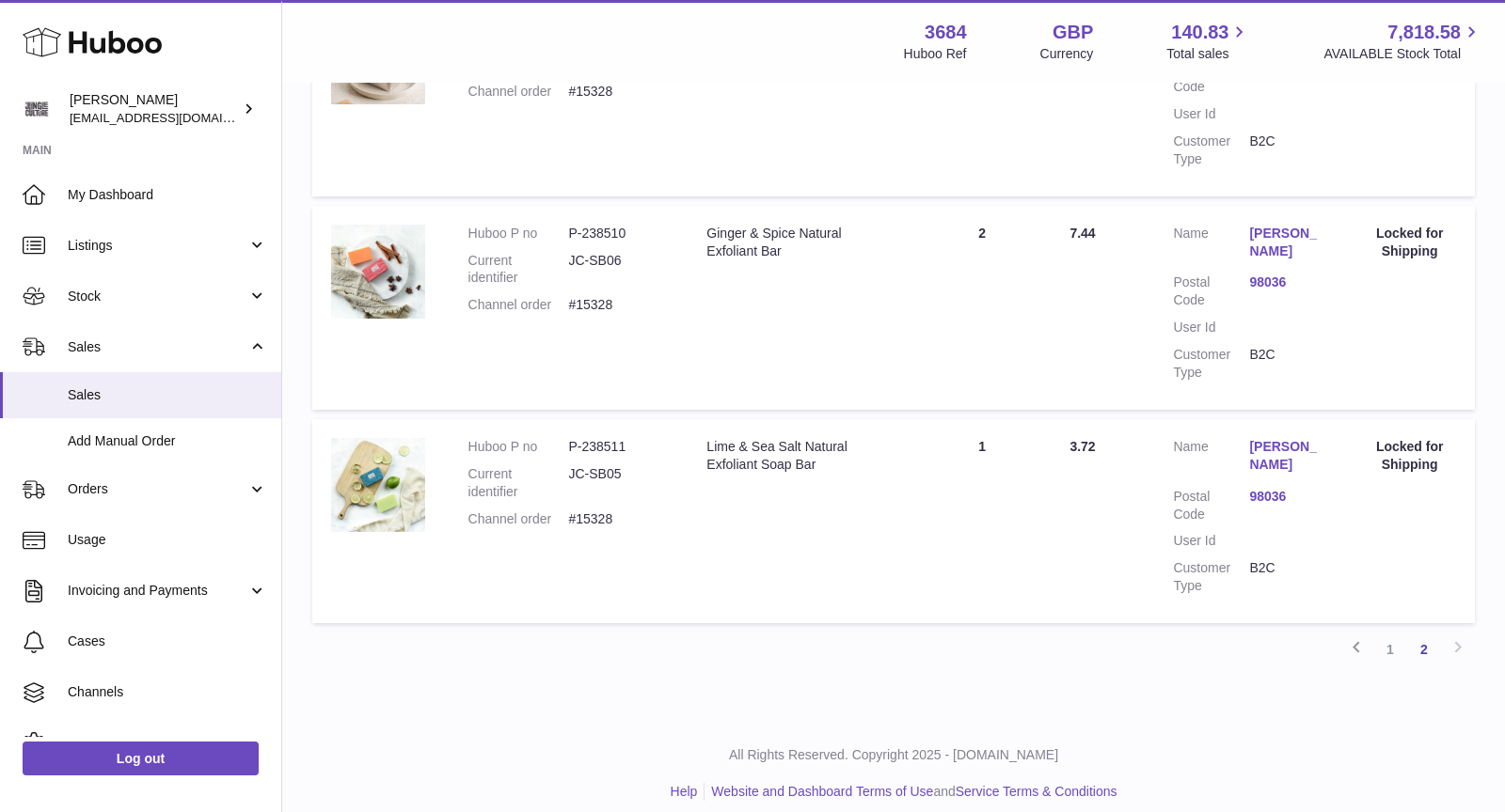
scroll to position [497, 0]
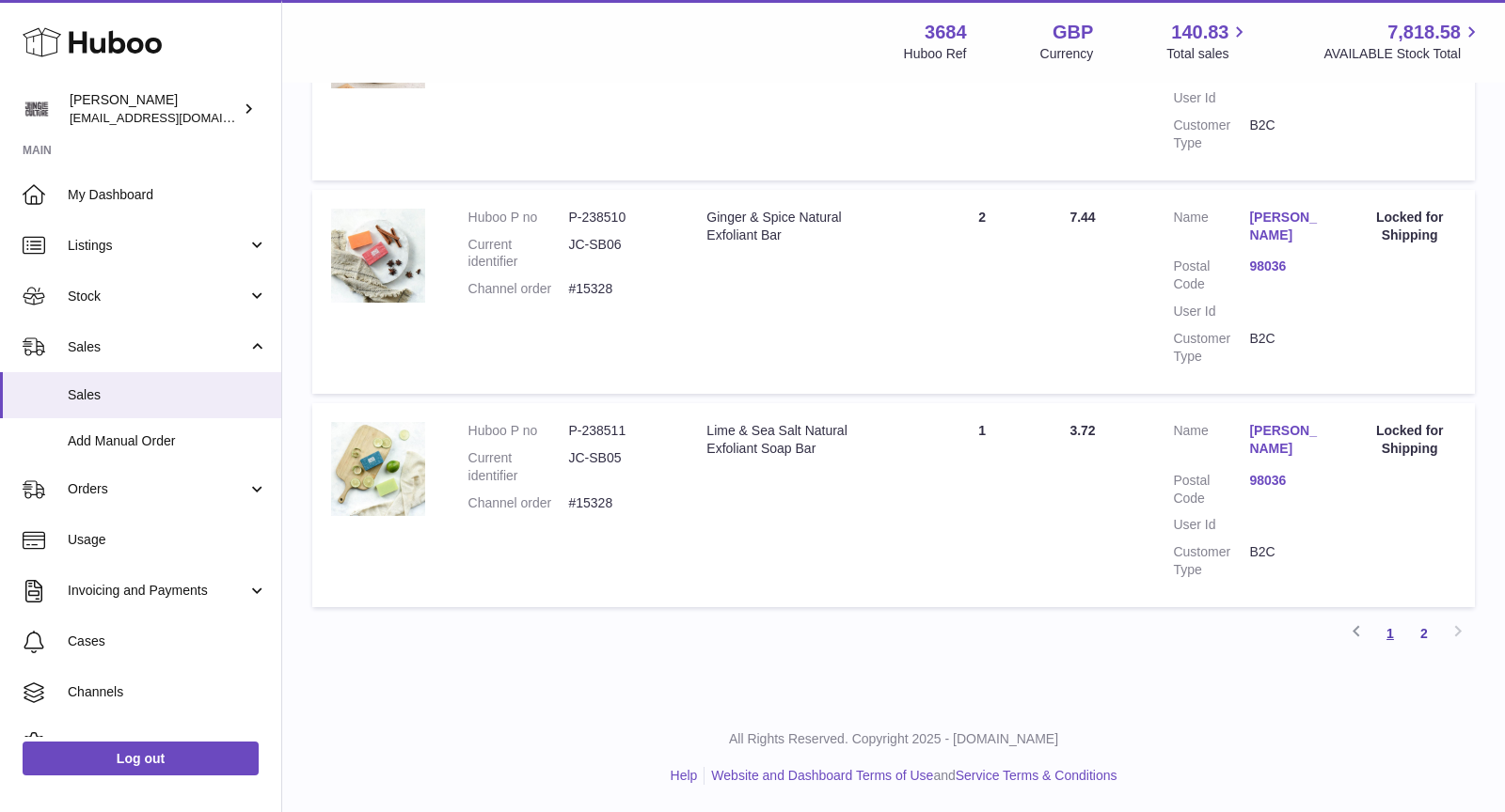
click at [1394, 634] on link "1" at bounding box center [1389, 634] width 34 height 34
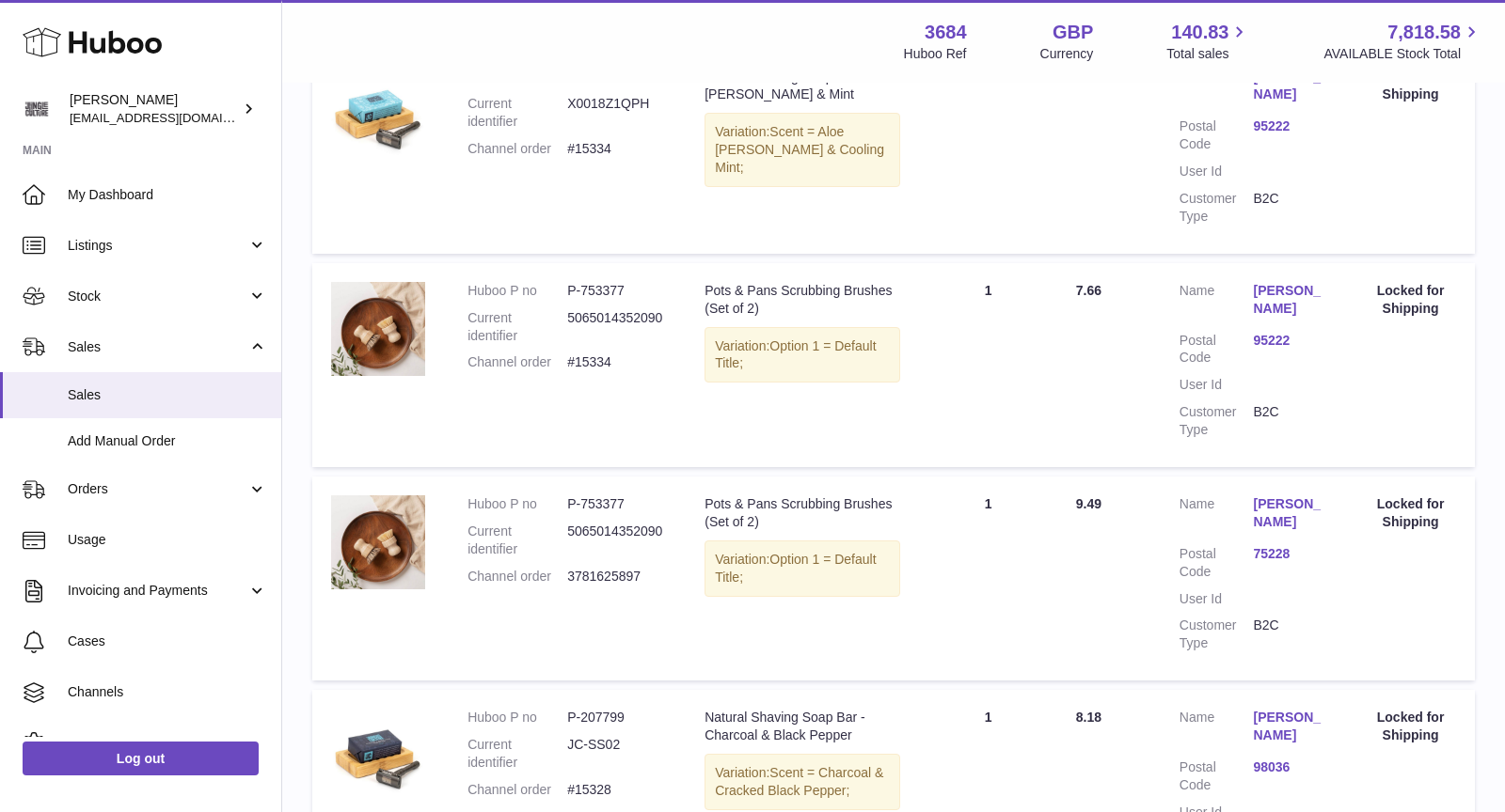
scroll to position [1498, 0]
